Goal: Task Accomplishment & Management: Use online tool/utility

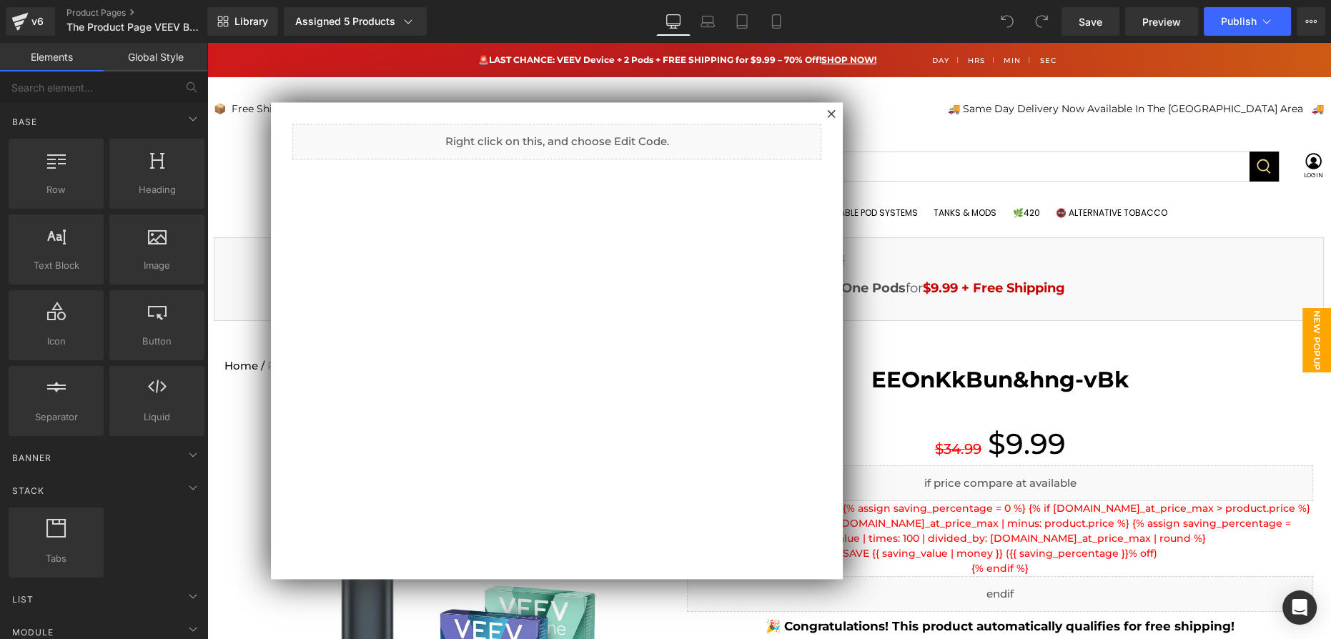
click at [1143, 335] on div at bounding box center [769, 341] width 1125 height 596
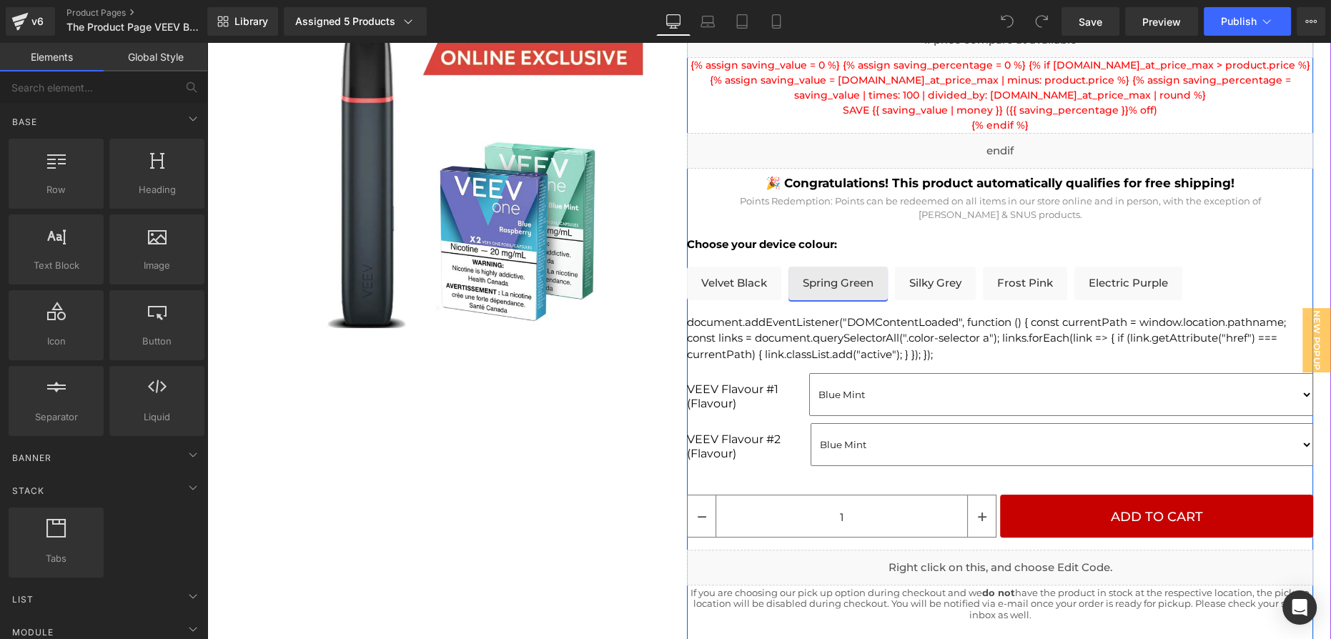
scroll to position [455, 0]
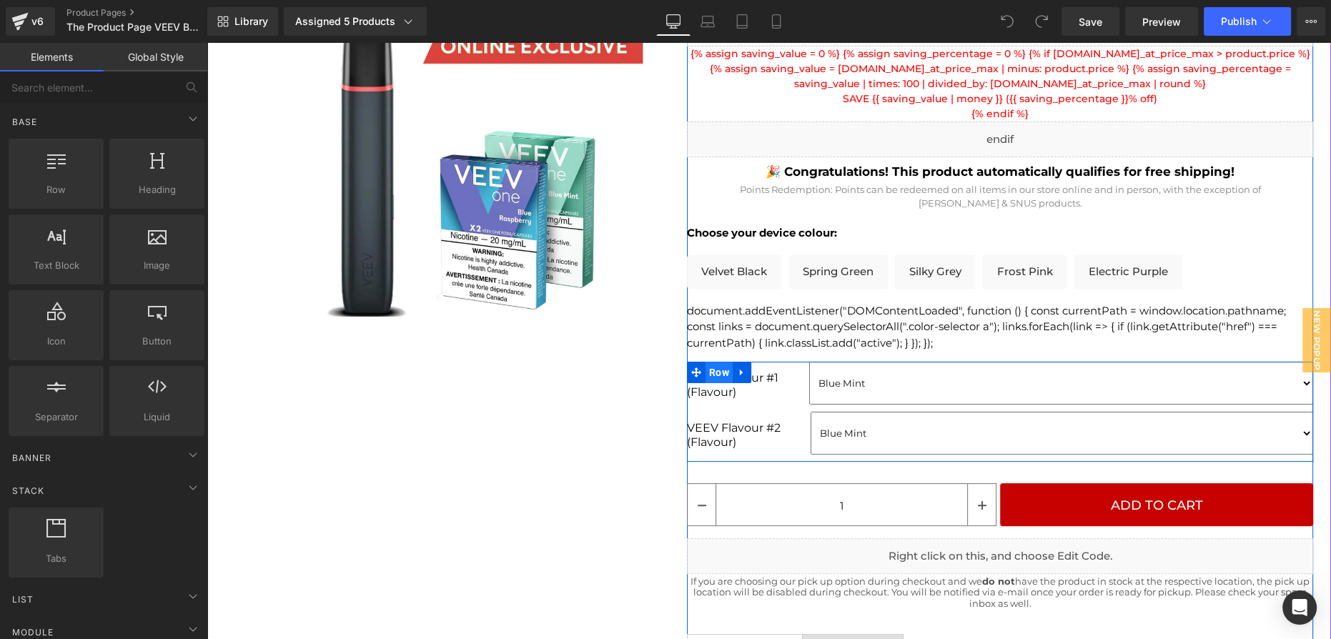
click at [716, 373] on span "Row" at bounding box center [719, 372] width 27 height 21
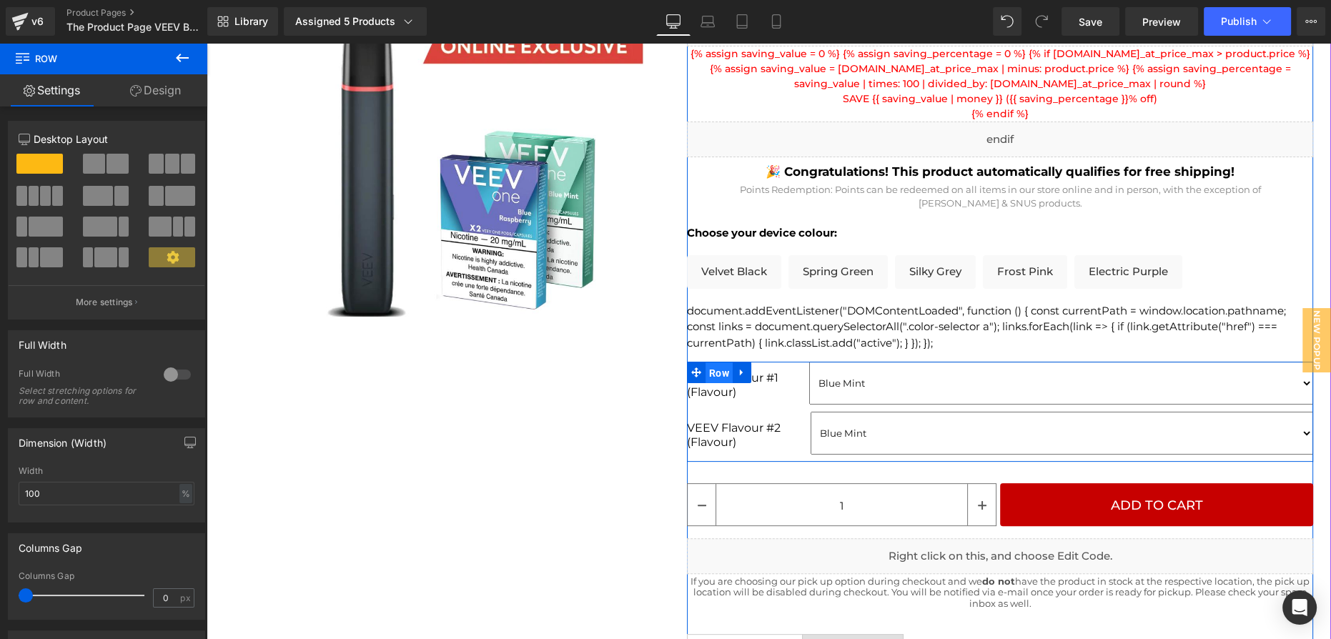
click at [715, 373] on span "Row" at bounding box center [719, 373] width 27 height 21
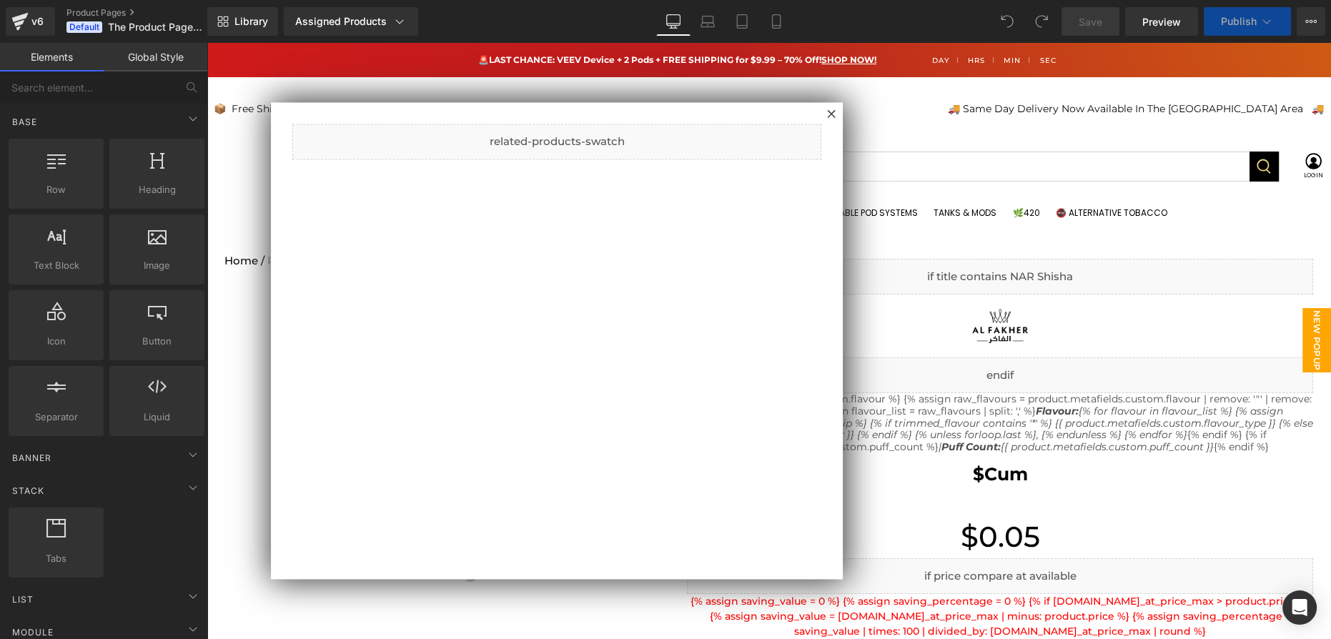
click at [970, 272] on div at bounding box center [769, 341] width 1125 height 596
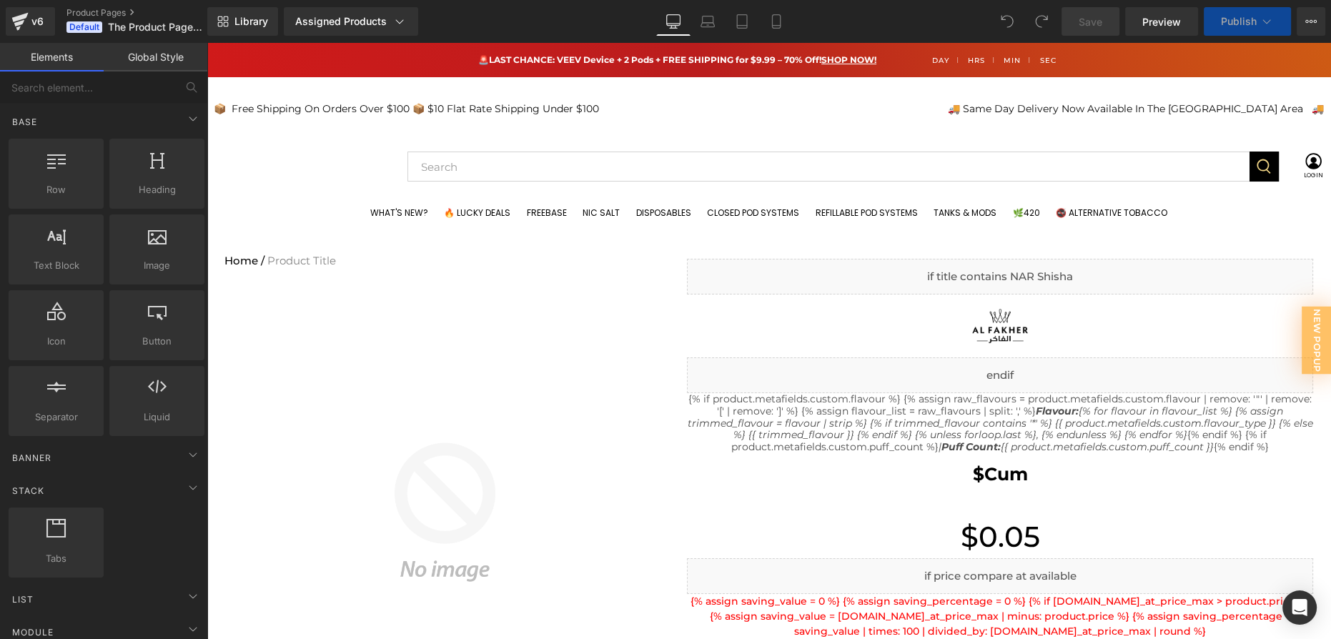
click at [836, 111] on p "📦‎ ‎ Free Shipping On Orders Over $100 📦 $10 Flat Rate Shipping Under $100" at bounding box center [579, 109] width 731 height 15
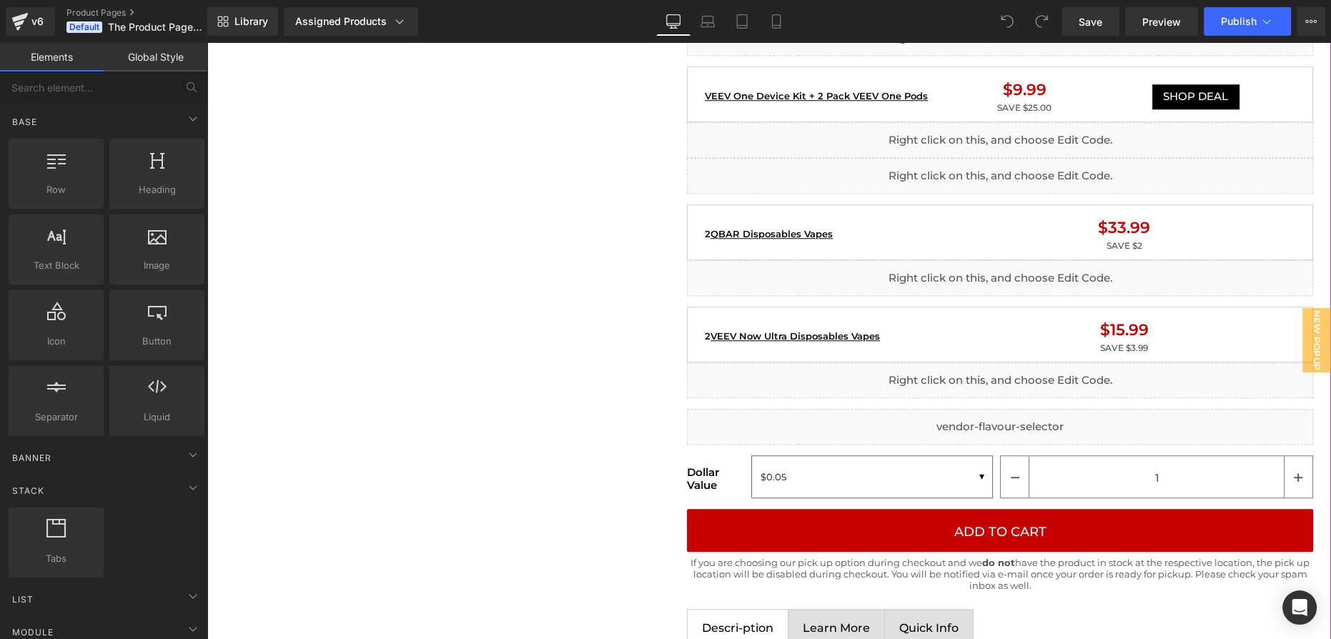
scroll to position [1625, 0]
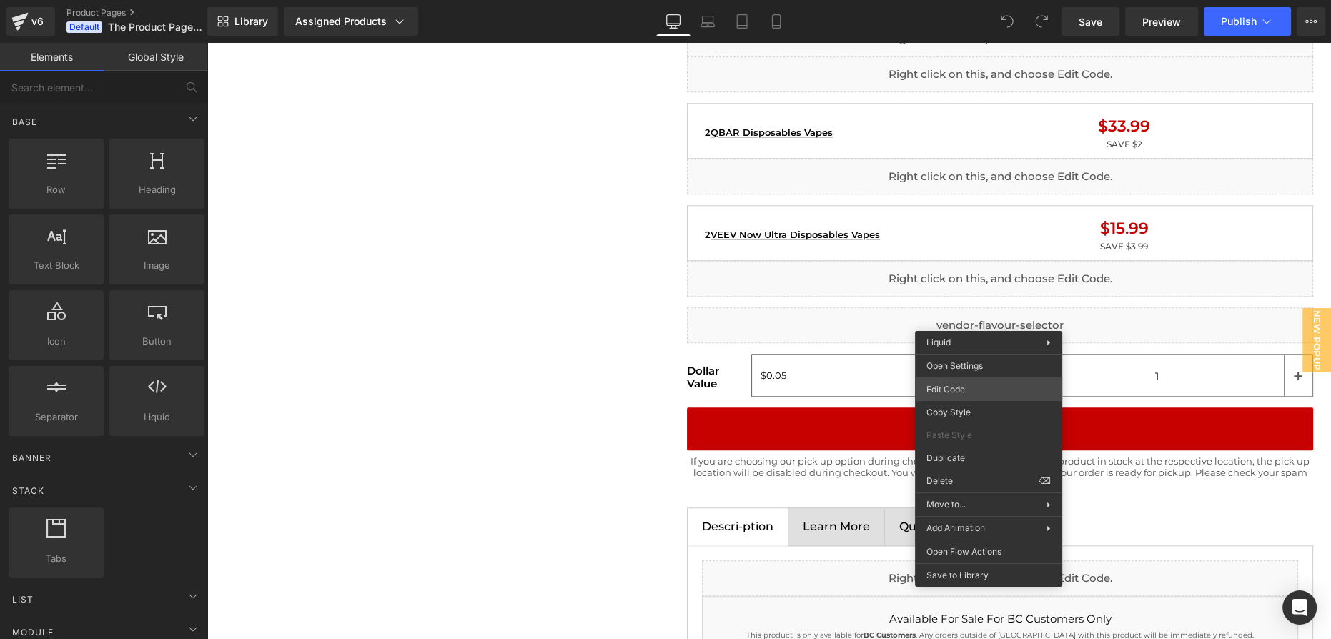
click at [999, 0] on div "You are previewing how the will restyle your page. You can not edit Elements in…" at bounding box center [665, 0] width 1331 height 0
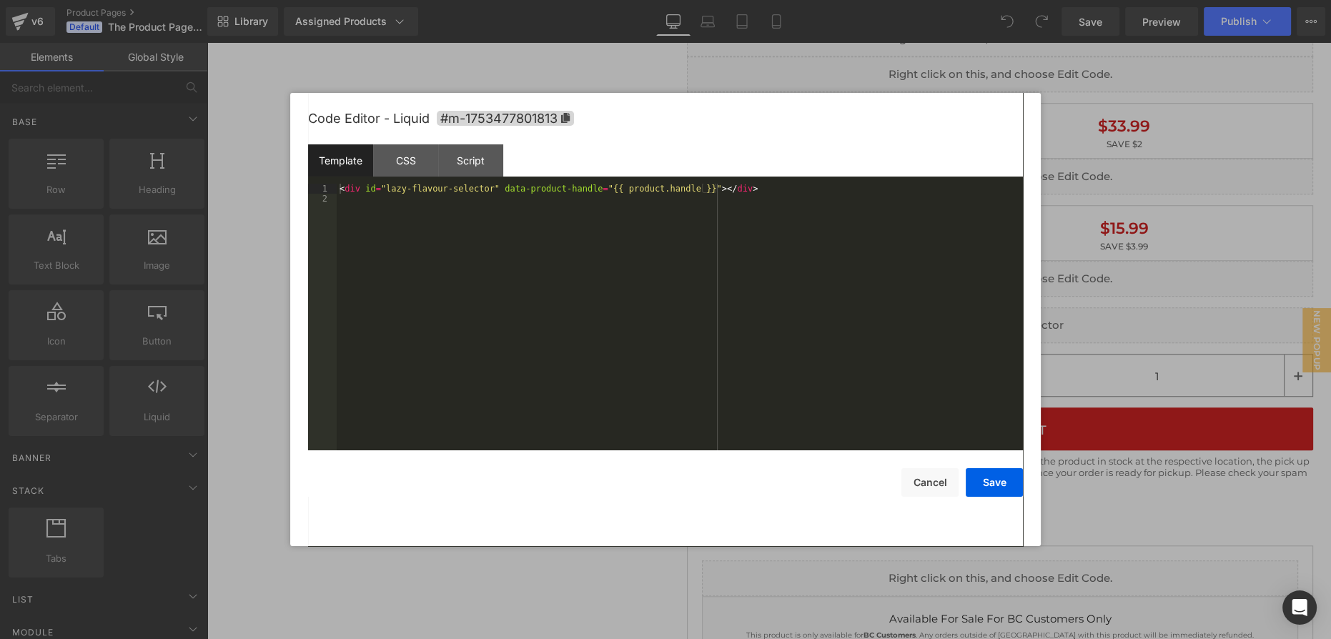
click at [657, 288] on div "< div id = "lazy-flavour-selector" data-product-handle = "{{ product.handle }}"…" at bounding box center [680, 327] width 686 height 287
click at [635, 208] on div "< div id = "lazy-flavour-selector" data-product-handle = "{{ product.handle }}"…" at bounding box center [680, 327] width 686 height 287
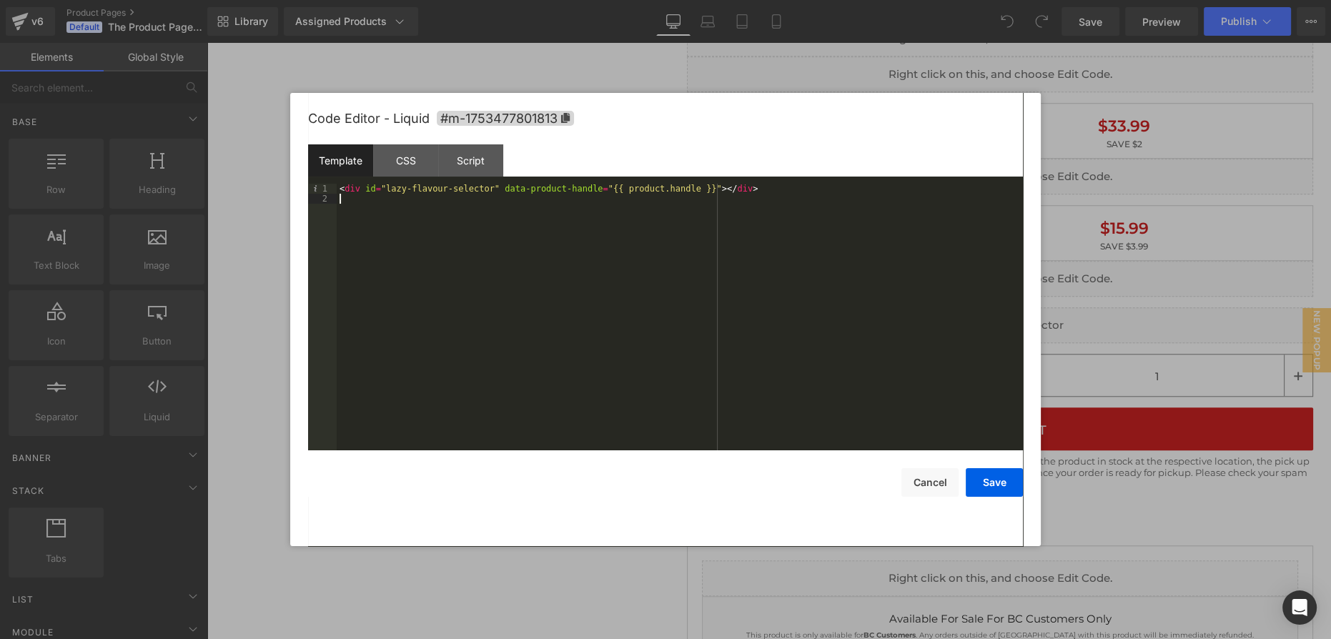
click at [635, 208] on div "< div id = "lazy-flavour-selector" data-product-handle = "{{ product.handle }}"…" at bounding box center [680, 327] width 686 height 287
click at [633, 184] on div "< div id = "lazy-flavour-selector" data-product-handle = "{{ product.handle }}"…" at bounding box center [680, 327] width 686 height 287
click at [413, 165] on div "CSS" at bounding box center [405, 160] width 65 height 32
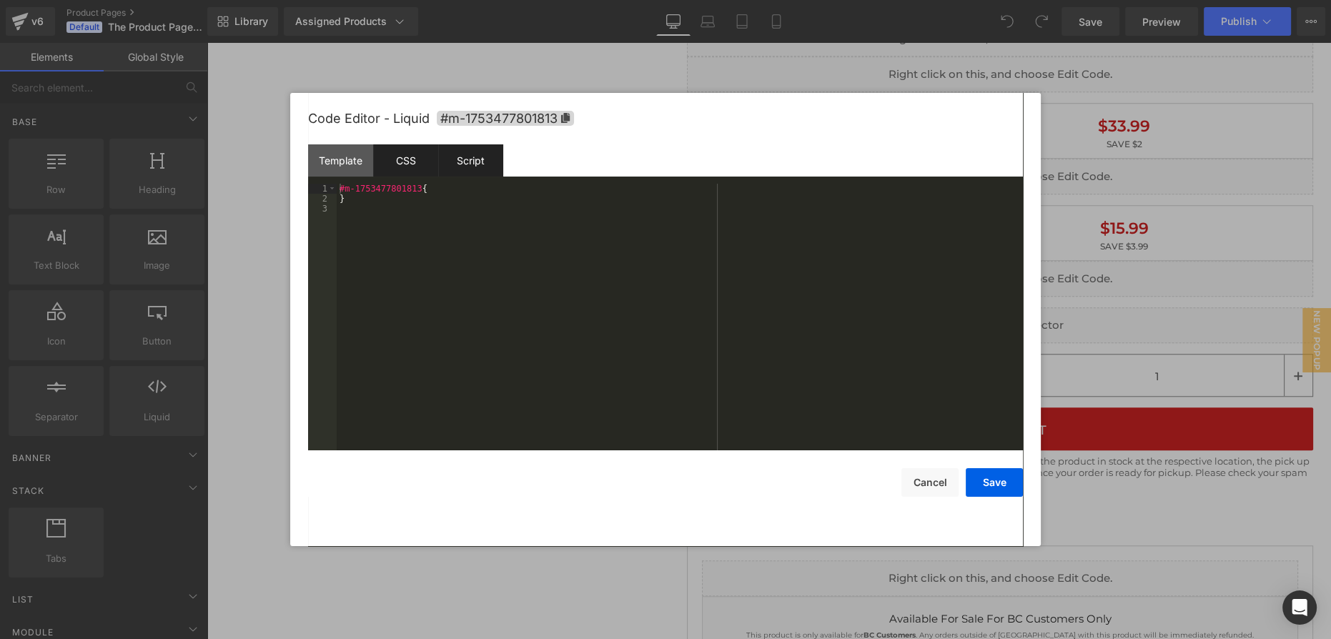
click at [474, 162] on div "Script" at bounding box center [470, 160] width 65 height 32
click at [357, 165] on div "Template" at bounding box center [340, 160] width 65 height 32
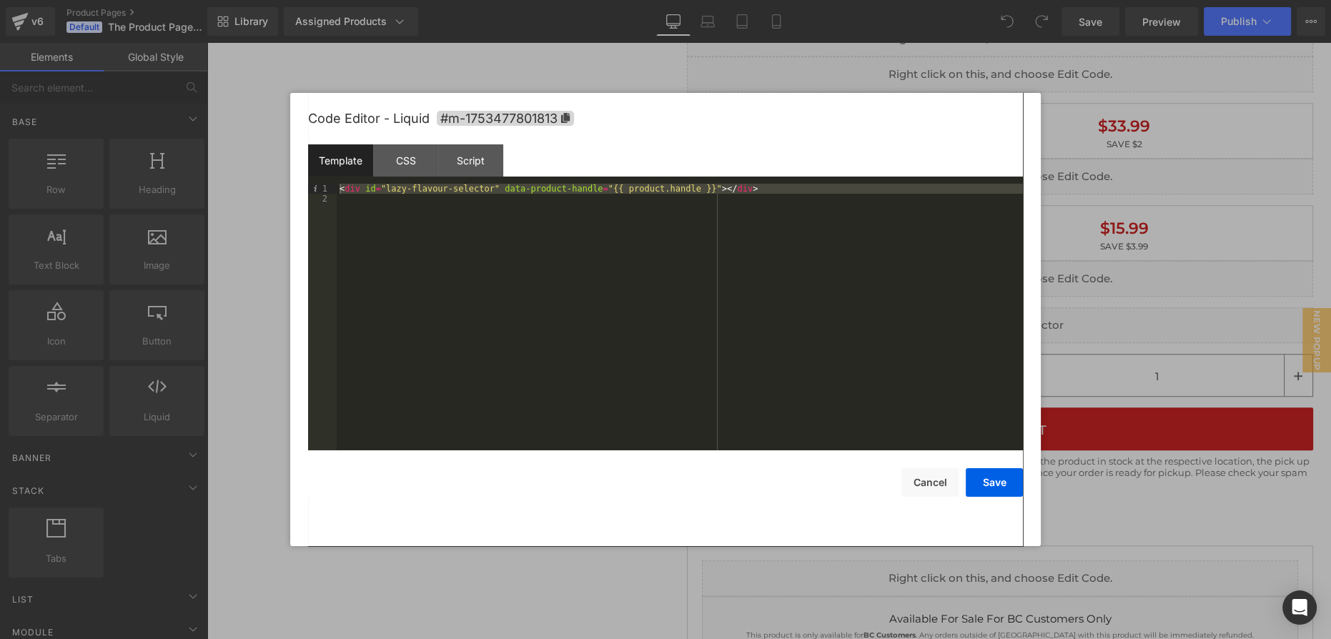
click at [618, 202] on div "< div id = "lazy-flavour-selector" data-product-handle = "{{ product.handle }}"…" at bounding box center [680, 317] width 686 height 267
click at [424, 195] on div "< div id = "lazy-flavour-selector" data-product-handle = "{{ product.handle }}"…" at bounding box center [680, 327] width 686 height 287
drag, startPoint x: 383, startPoint y: 189, endPoint x: 480, endPoint y: 187, distance: 96.6
click at [480, 187] on div "< div id = "lazy-flavour-selector" data-product-handle = "{{ product.handle }}"…" at bounding box center [680, 327] width 686 height 287
click at [988, 476] on button "Save" at bounding box center [994, 482] width 57 height 29
